Goal: Find specific fact: Find contact information

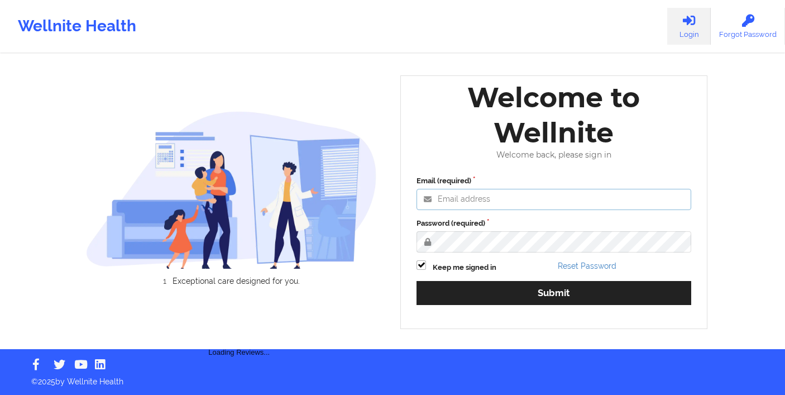
click at [445, 198] on input "Email (required)" at bounding box center [554, 199] width 275 height 21
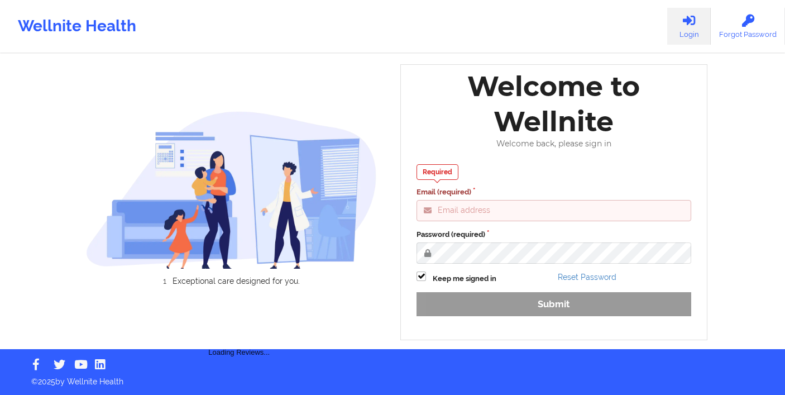
type input "[PERSON_NAME][EMAIL_ADDRESS][DOMAIN_NAME]"
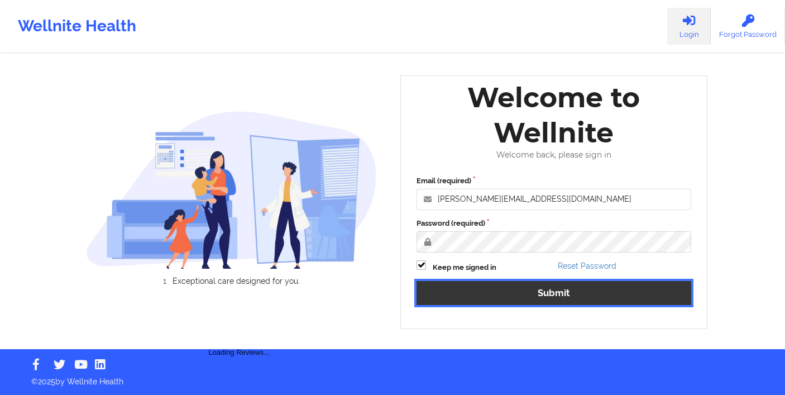
click at [490, 285] on button "Submit" at bounding box center [554, 293] width 275 height 24
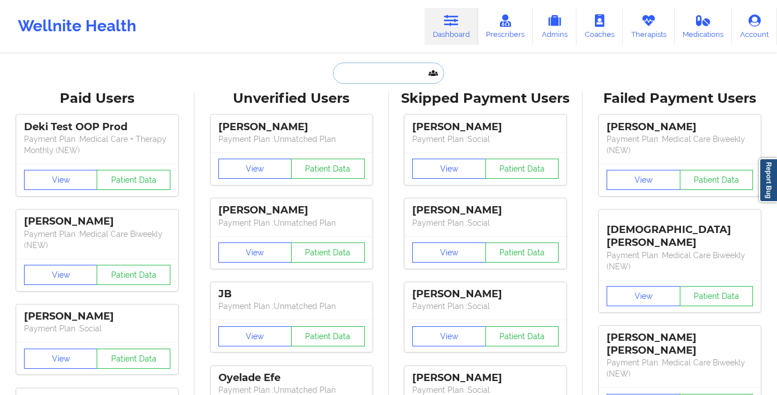
click at [377, 82] on input "text" at bounding box center [388, 73] width 111 height 21
paste input "[PERSON_NAME] I"
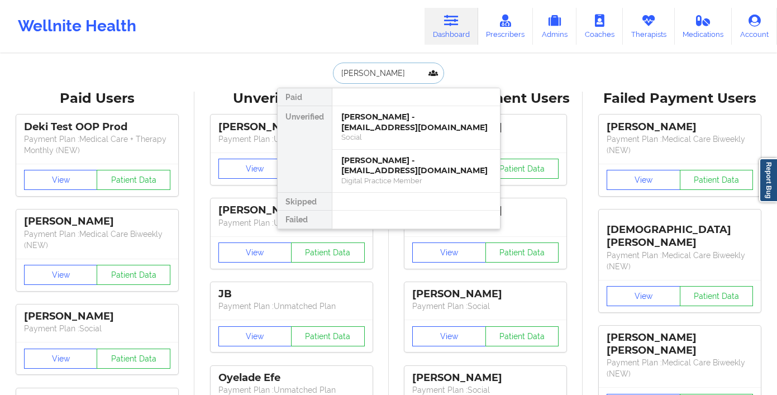
click at [379, 69] on input "[PERSON_NAME]" at bounding box center [388, 73] width 111 height 21
type input "jira gre"
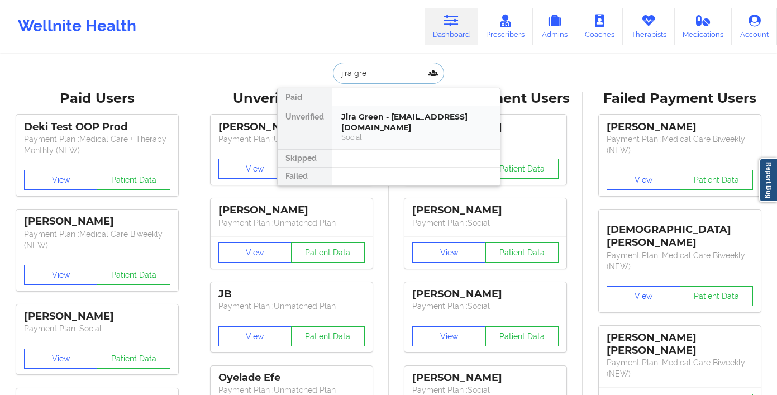
click at [397, 132] on div "Social" at bounding box center [416, 136] width 150 height 9
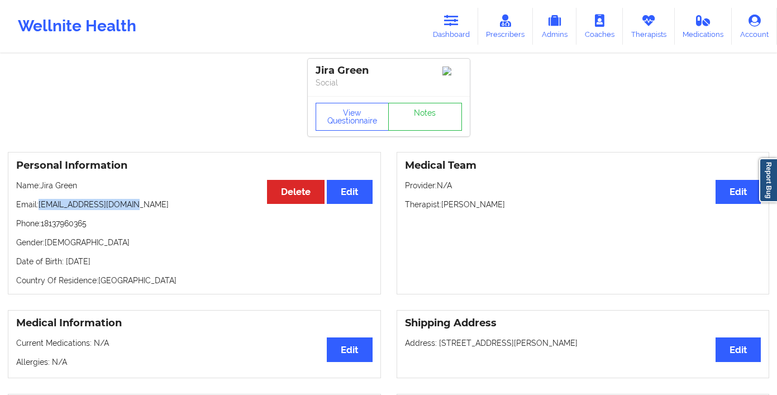
drag, startPoint x: 142, startPoint y: 207, endPoint x: 39, endPoint y: 207, distance: 103.3
click at [39, 207] on p "Email: [EMAIL_ADDRESS][DOMAIN_NAME]" at bounding box center [194, 204] width 356 height 11
copy p "[EMAIL_ADDRESS][DOMAIN_NAME]"
drag, startPoint x: 98, startPoint y: 225, endPoint x: 46, endPoint y: 229, distance: 52.1
click at [46, 229] on p "Phone: [PHONE_NUMBER]" at bounding box center [194, 223] width 356 height 11
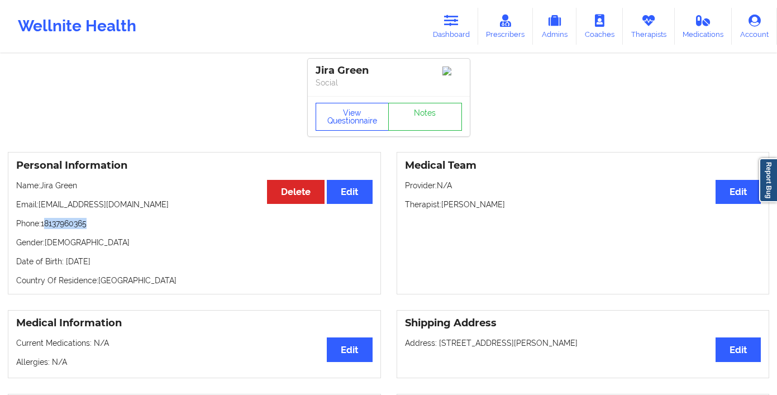
copy p "8137960365"
